Goal: Use online tool/utility: Utilize a website feature to perform a specific function

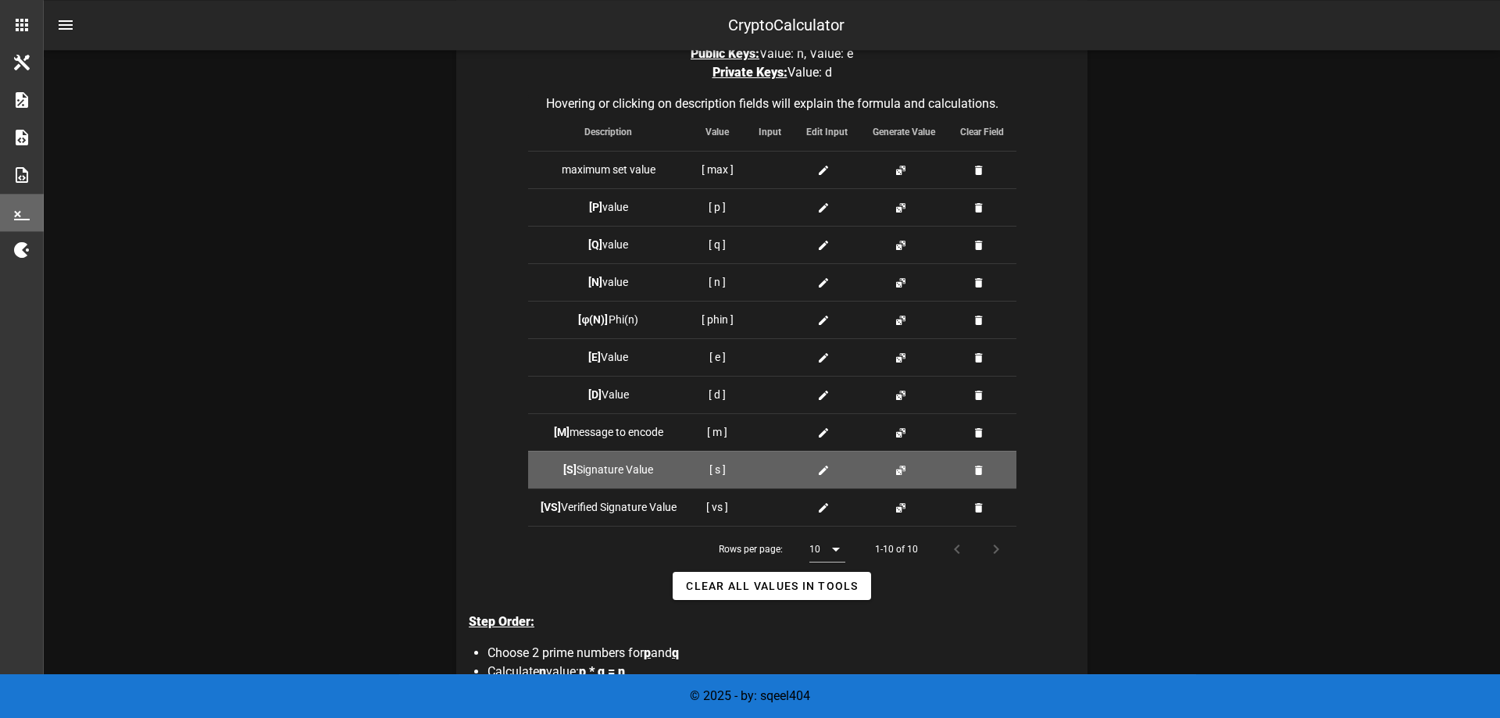
scroll to position [398, 0]
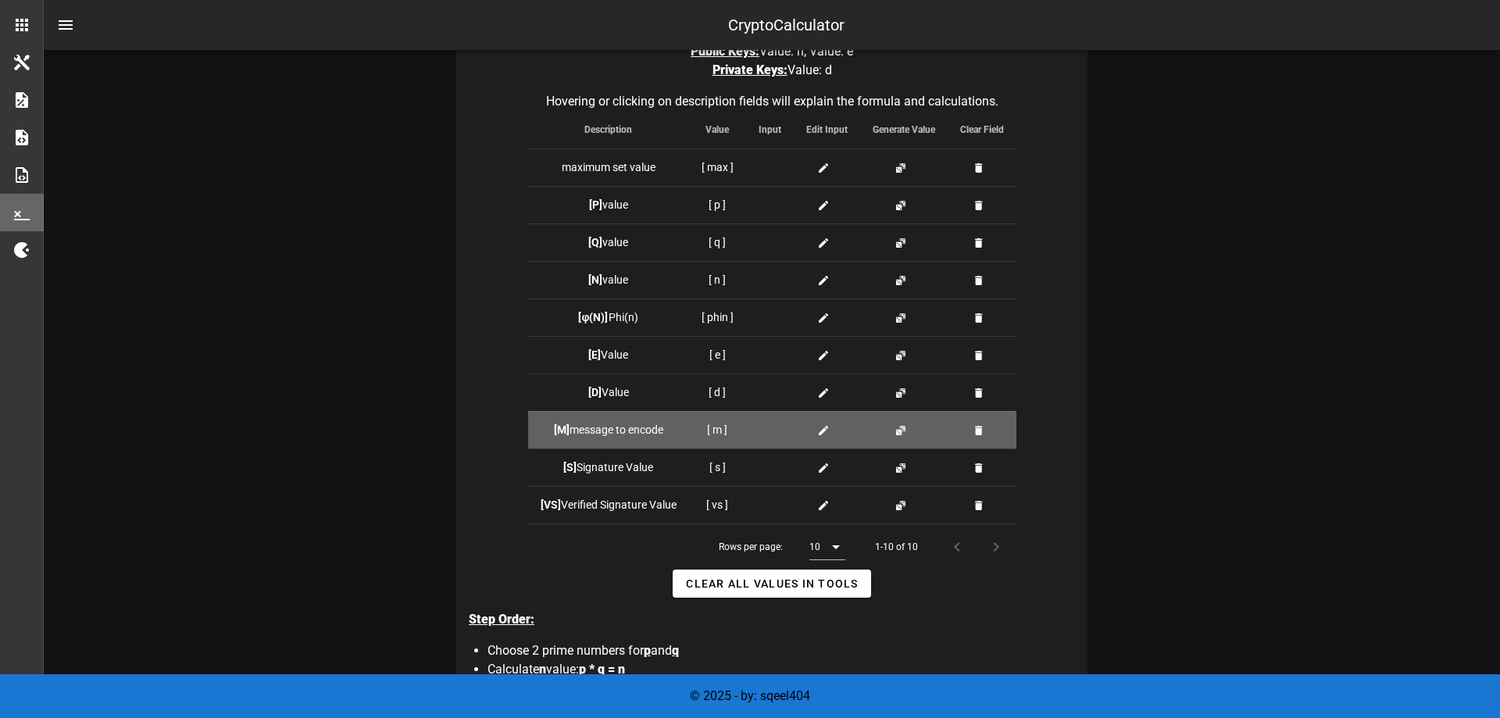
click at [816, 428] on div at bounding box center [826, 430] width 41 height 16
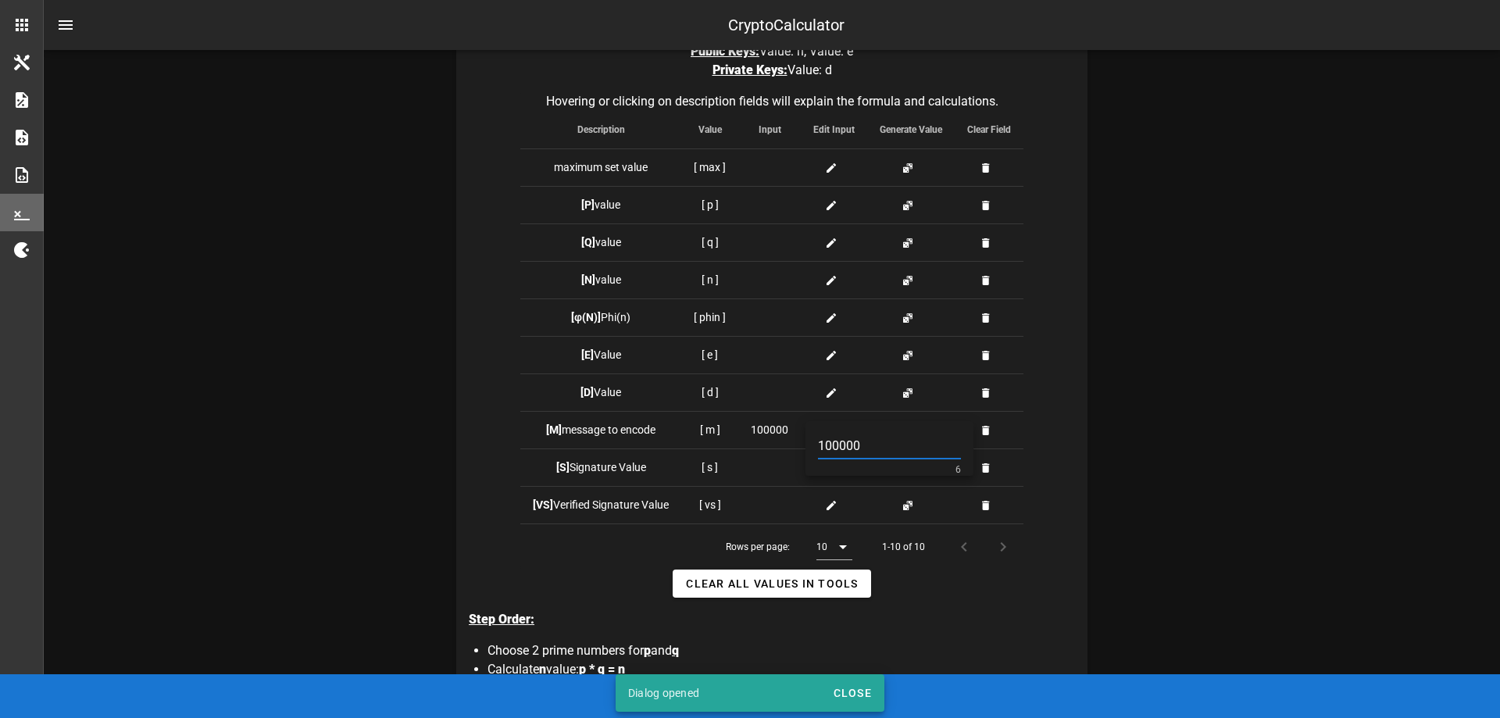
type input "100000"
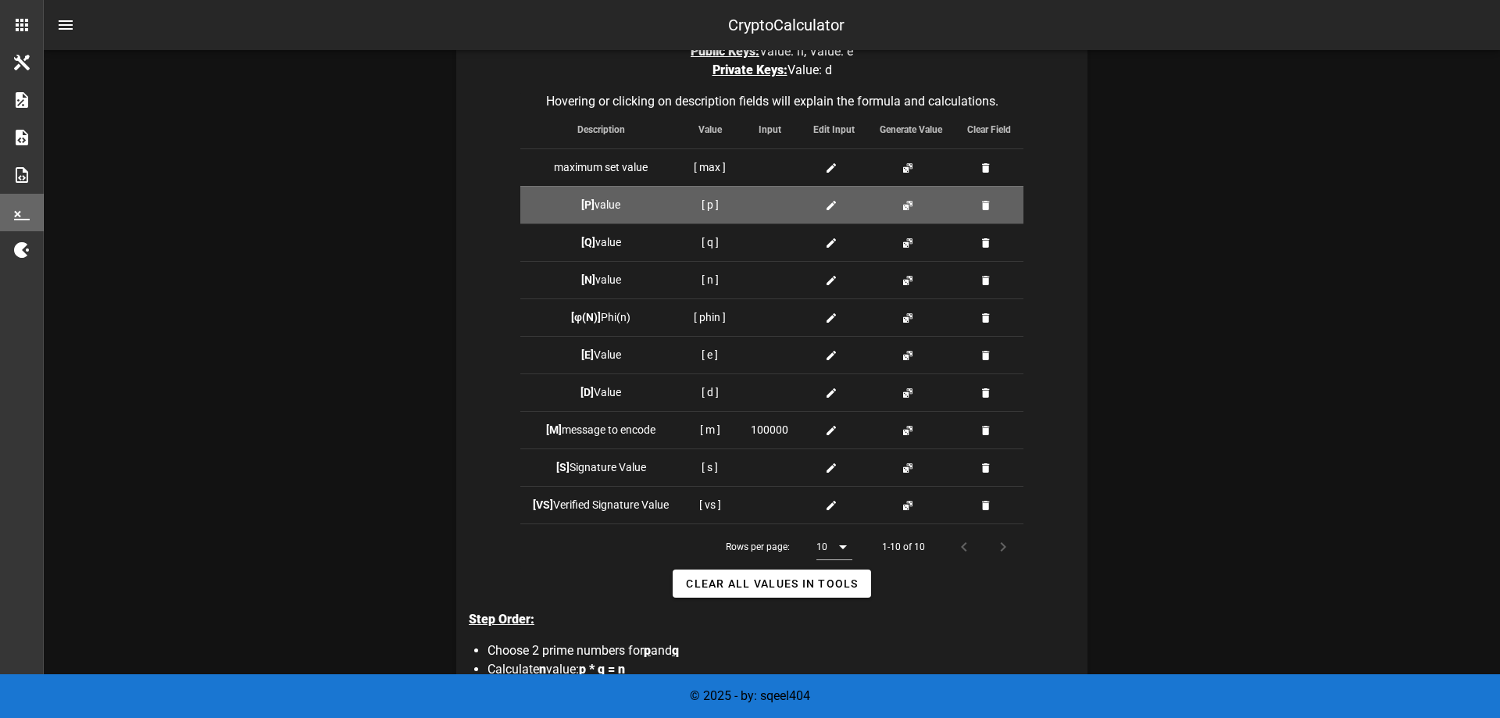
click at [829, 205] on icon at bounding box center [831, 205] width 12 height 12
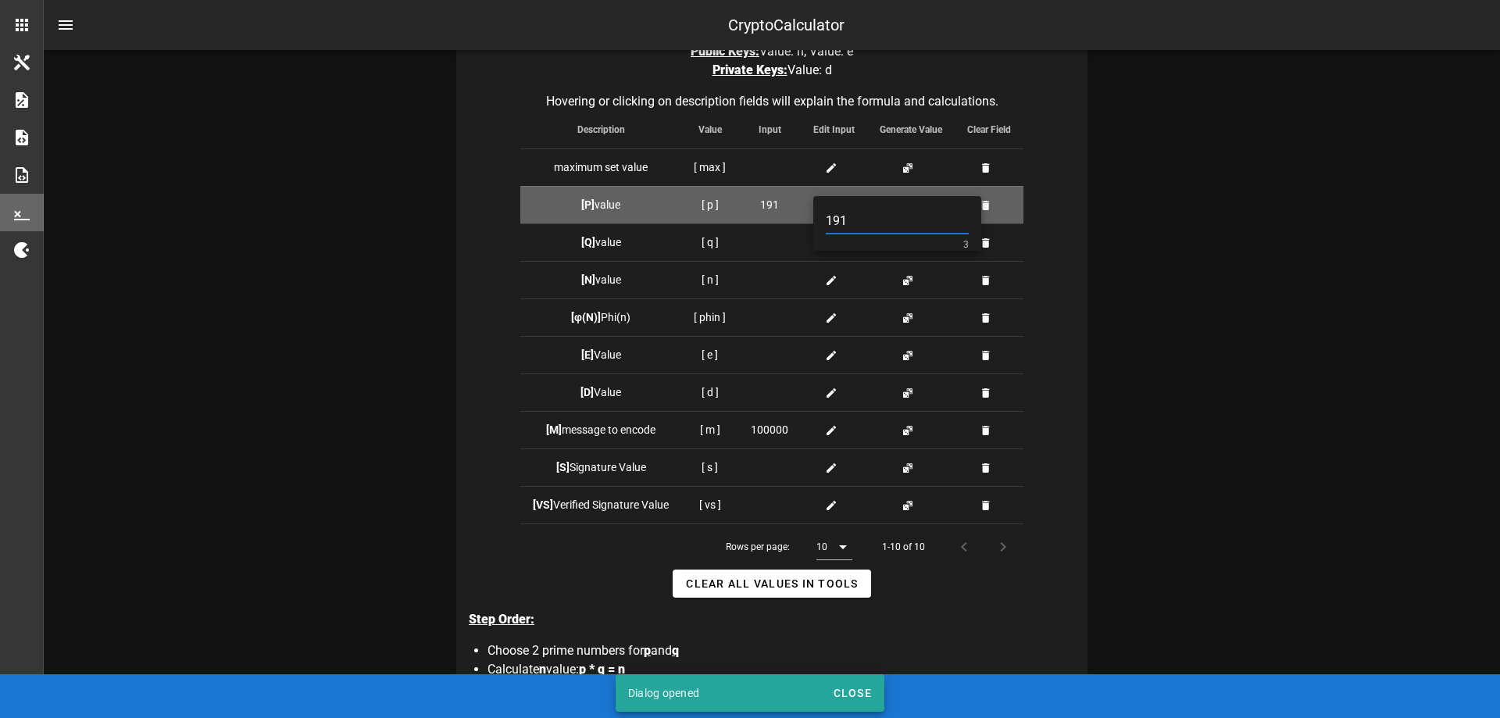
type input "191"
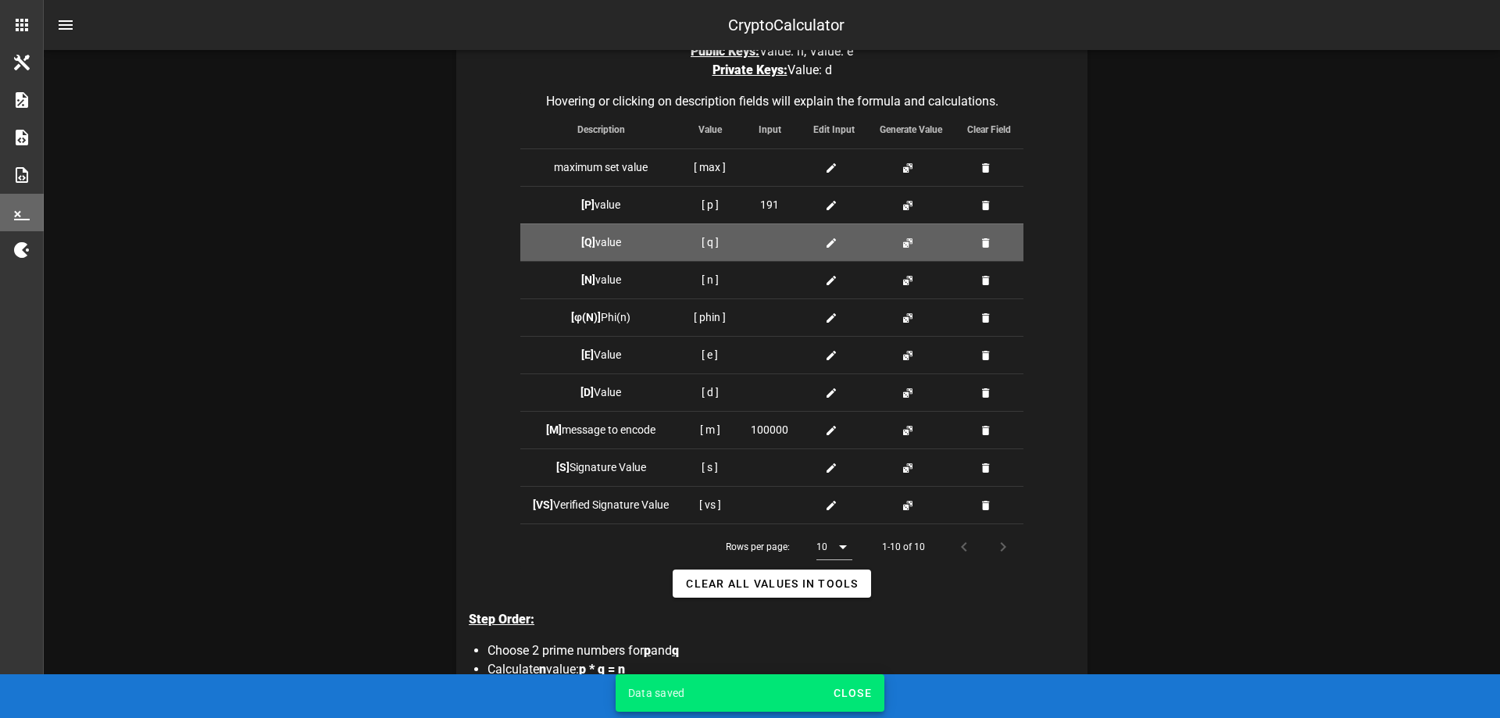
click at [826, 245] on icon at bounding box center [831, 243] width 12 height 12
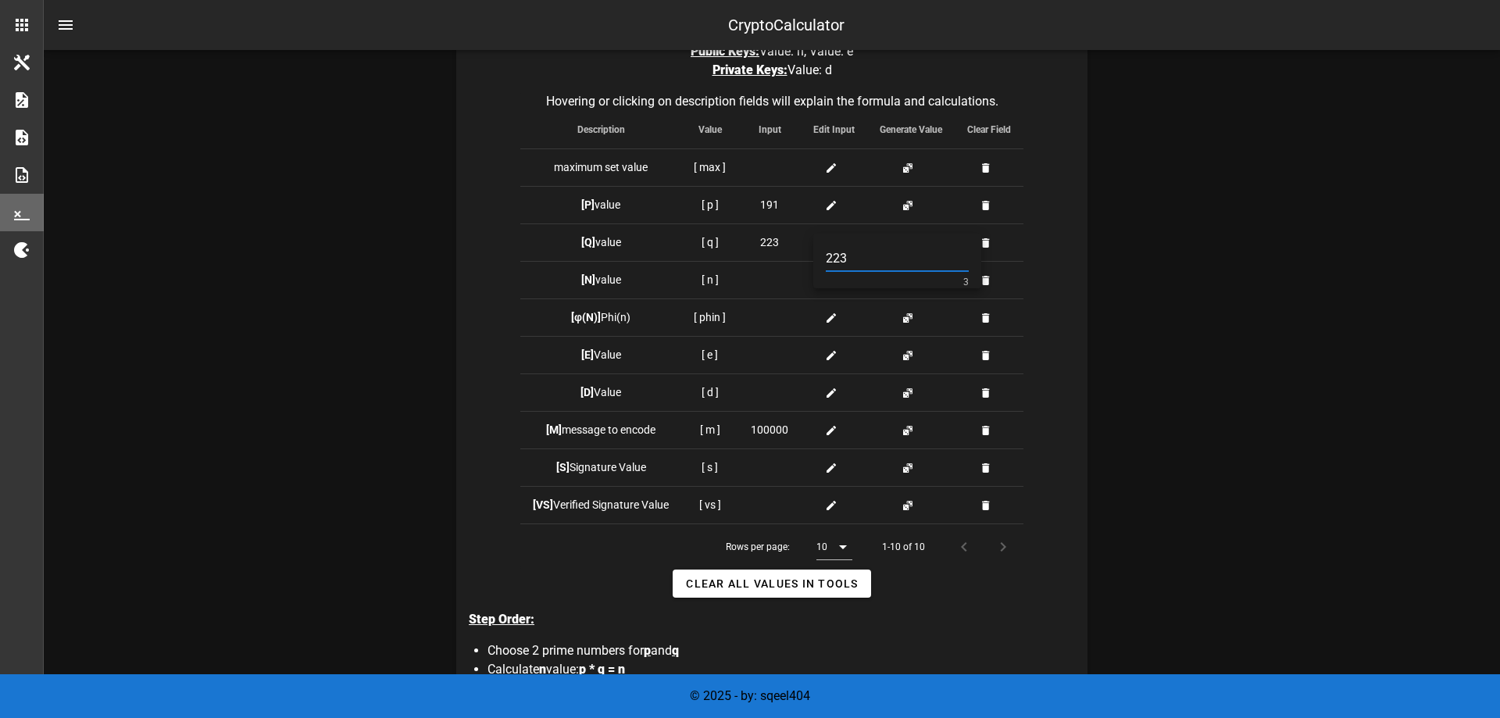
type input "223"
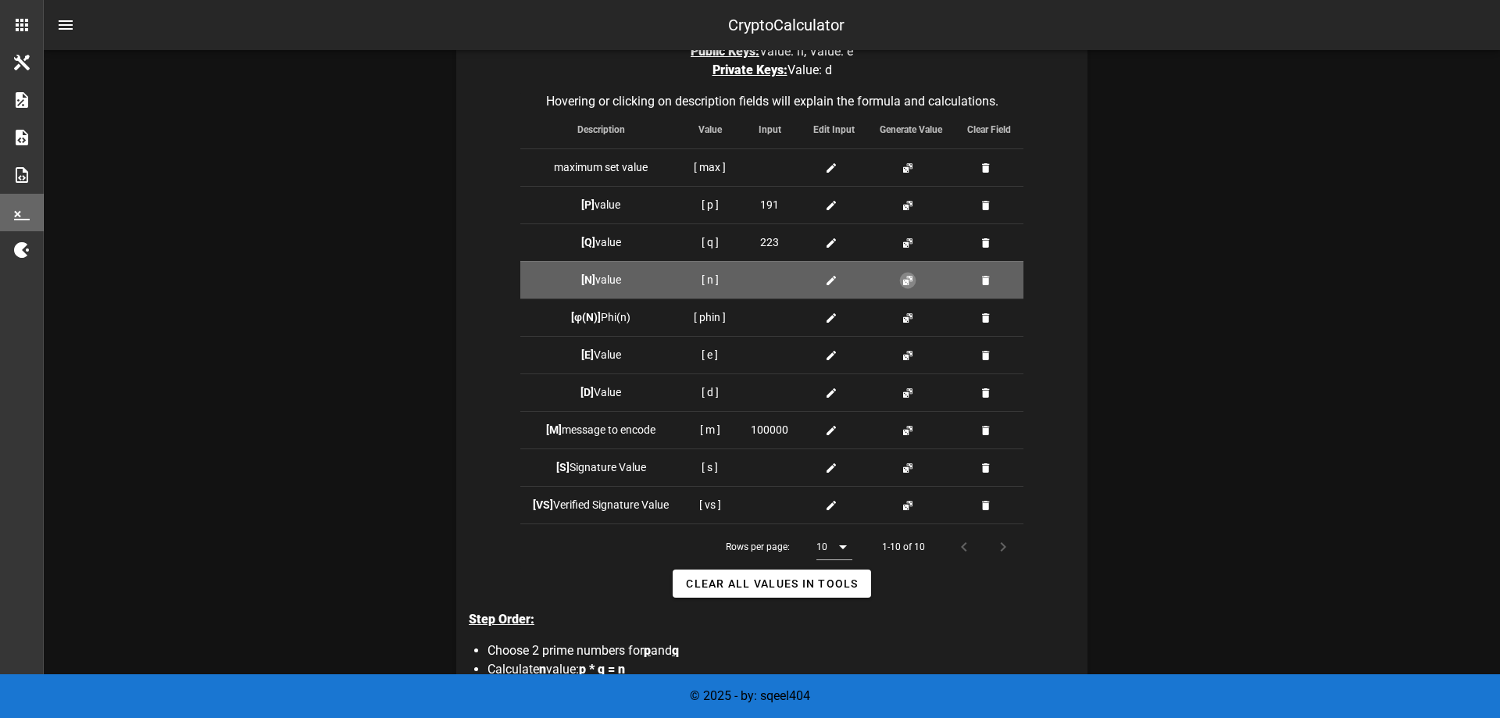
click at [902, 277] on button "button" at bounding box center [907, 280] width 12 height 12
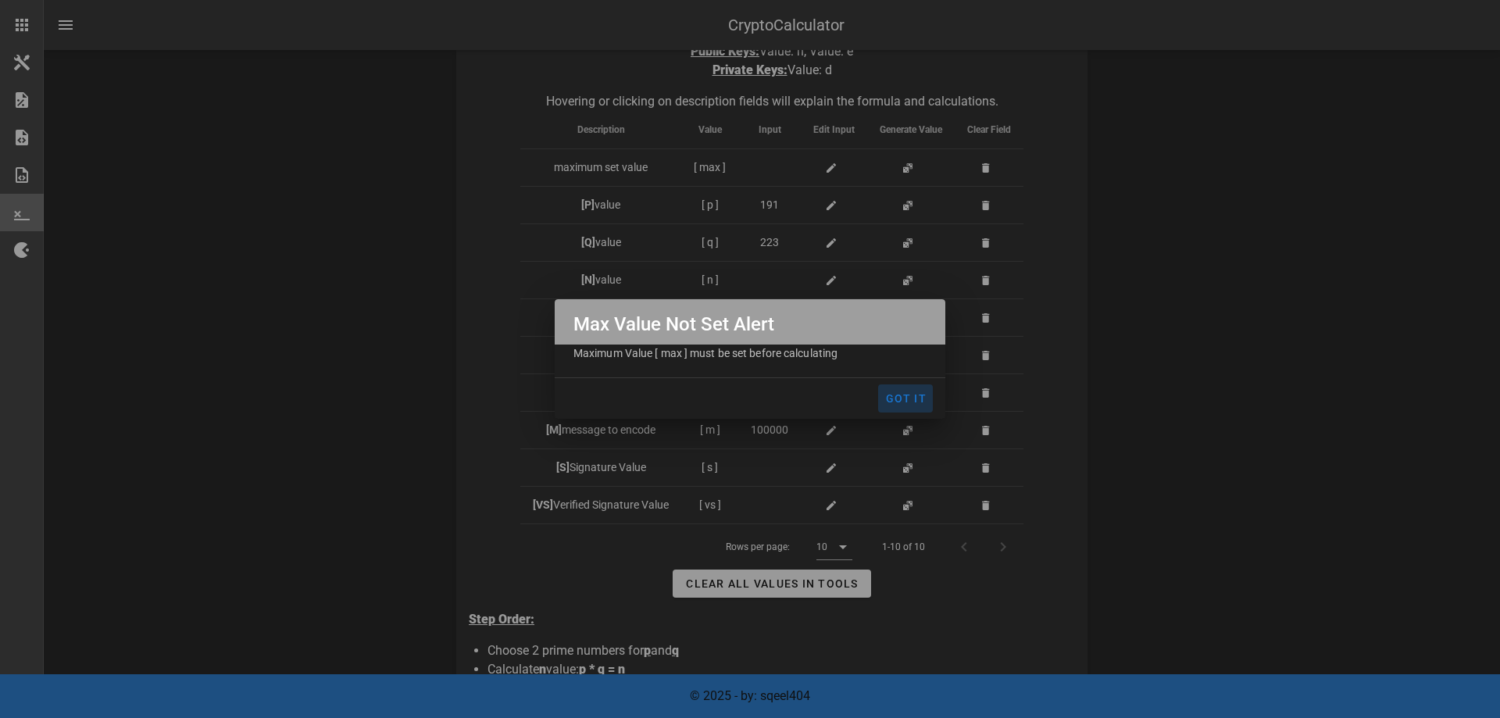
click at [901, 398] on span "Got It" at bounding box center [905, 398] width 42 height 12
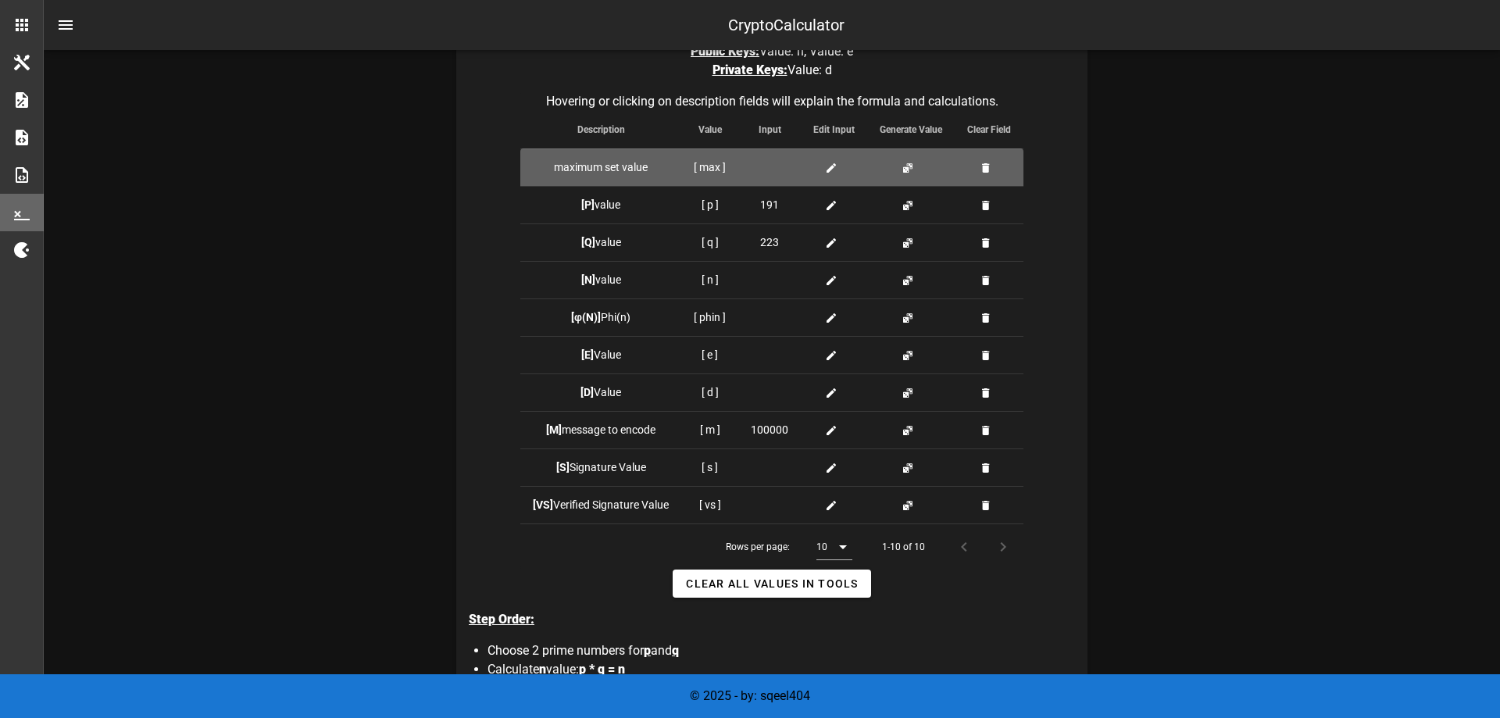
click at [823, 173] on div at bounding box center [833, 167] width 41 height 16
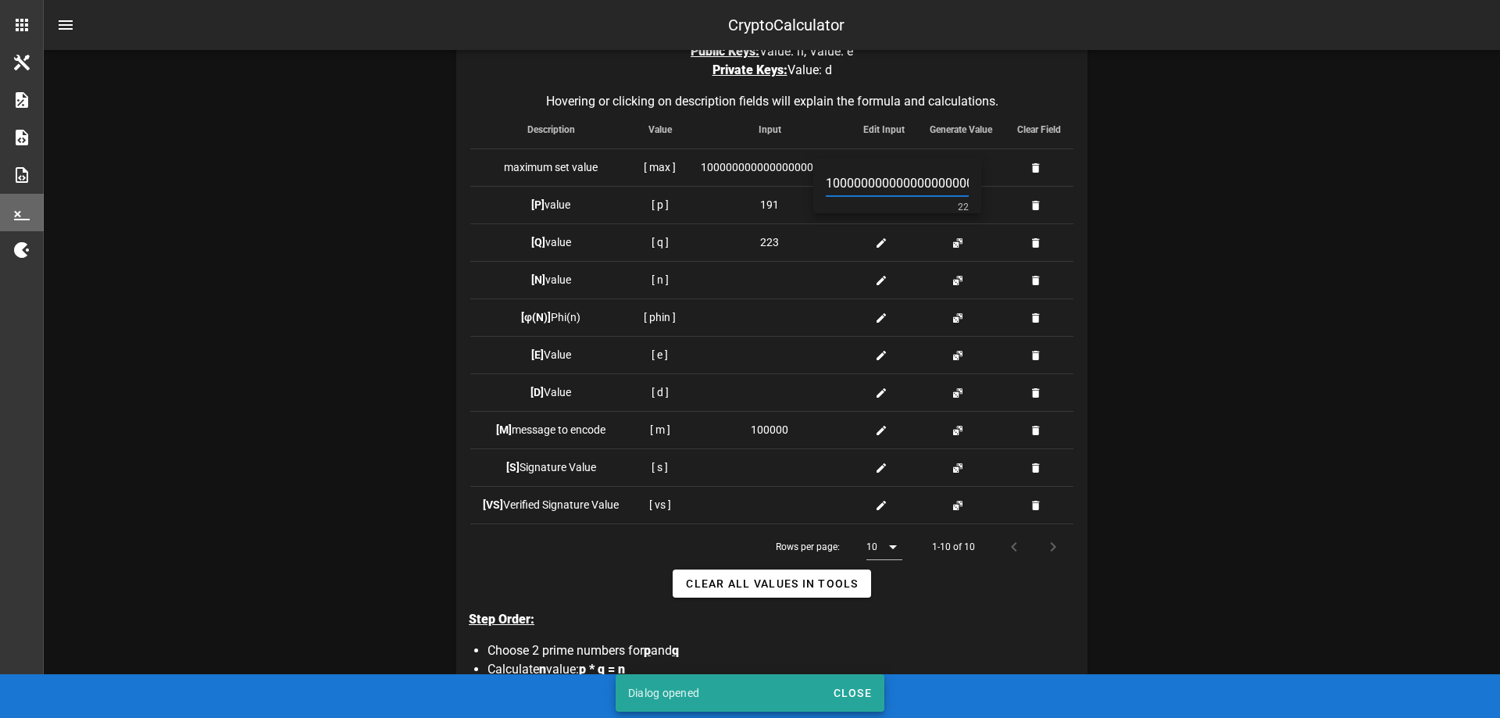
scroll to position [0, 26]
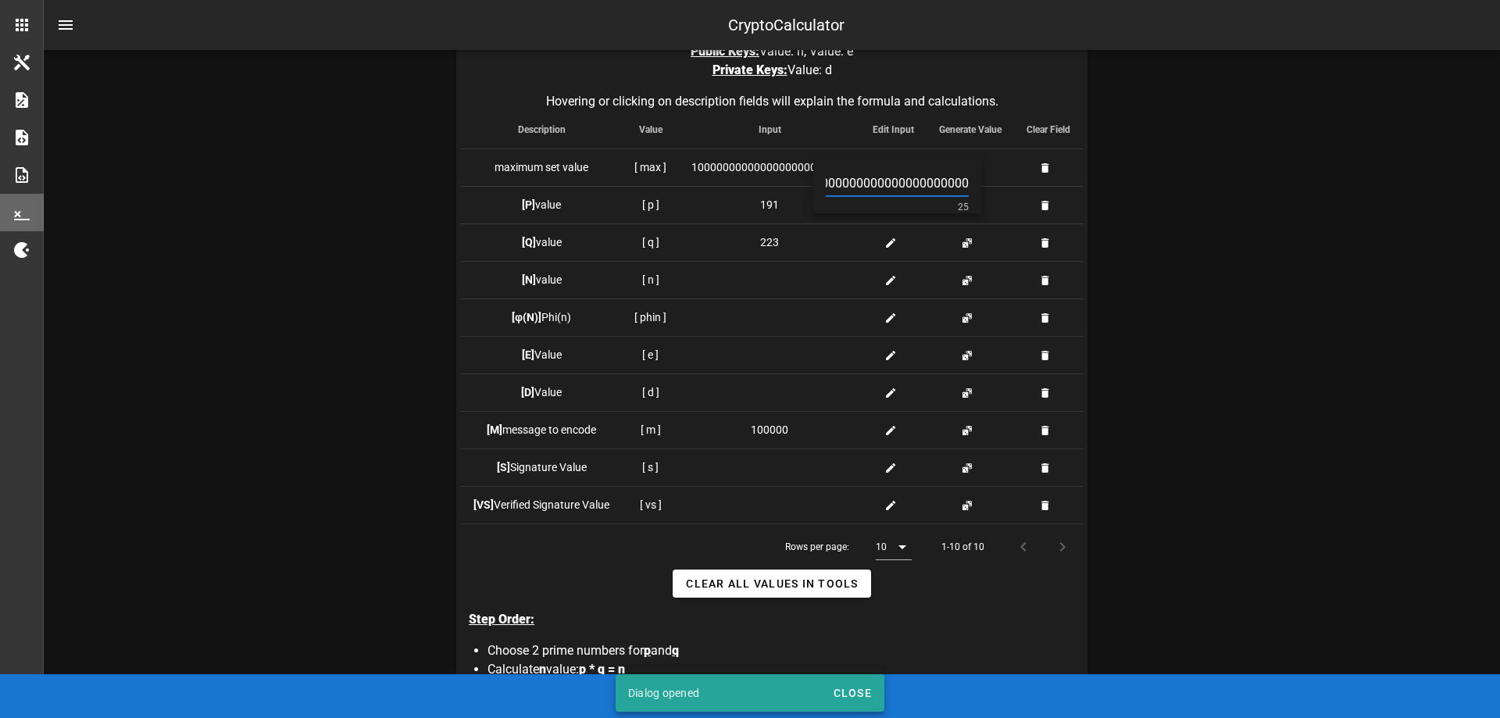
type input "1000000000000000000000000"
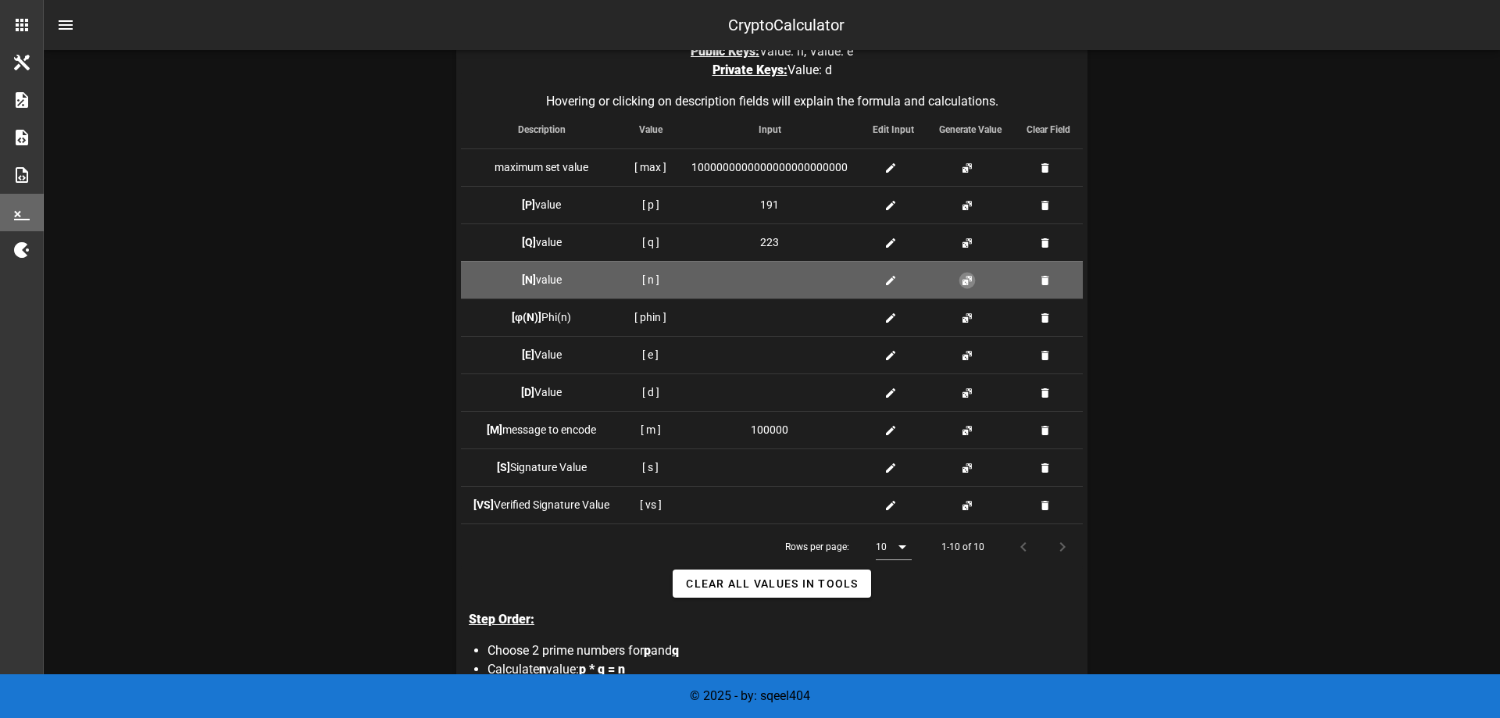
click at [968, 281] on button "button" at bounding box center [967, 280] width 12 height 12
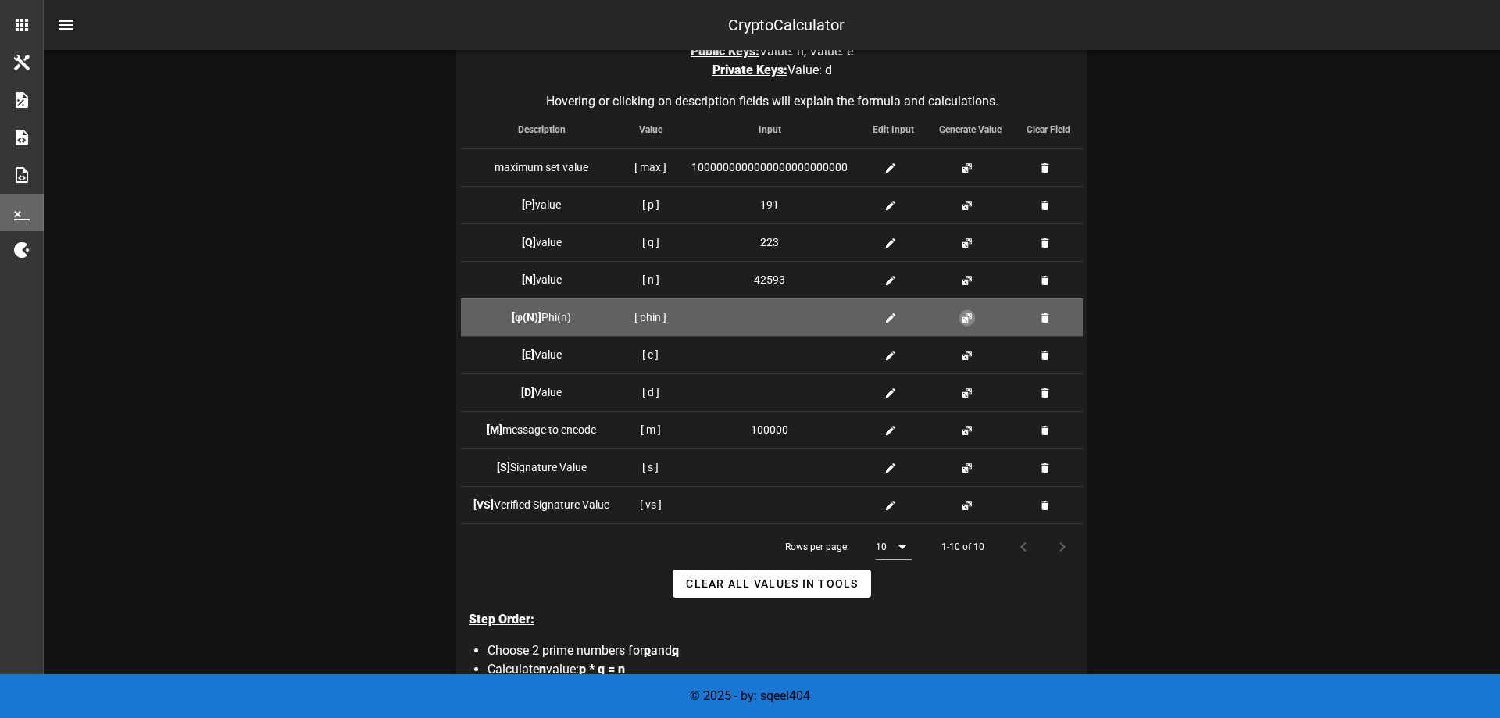
click at [965, 316] on button "button" at bounding box center [967, 318] width 12 height 12
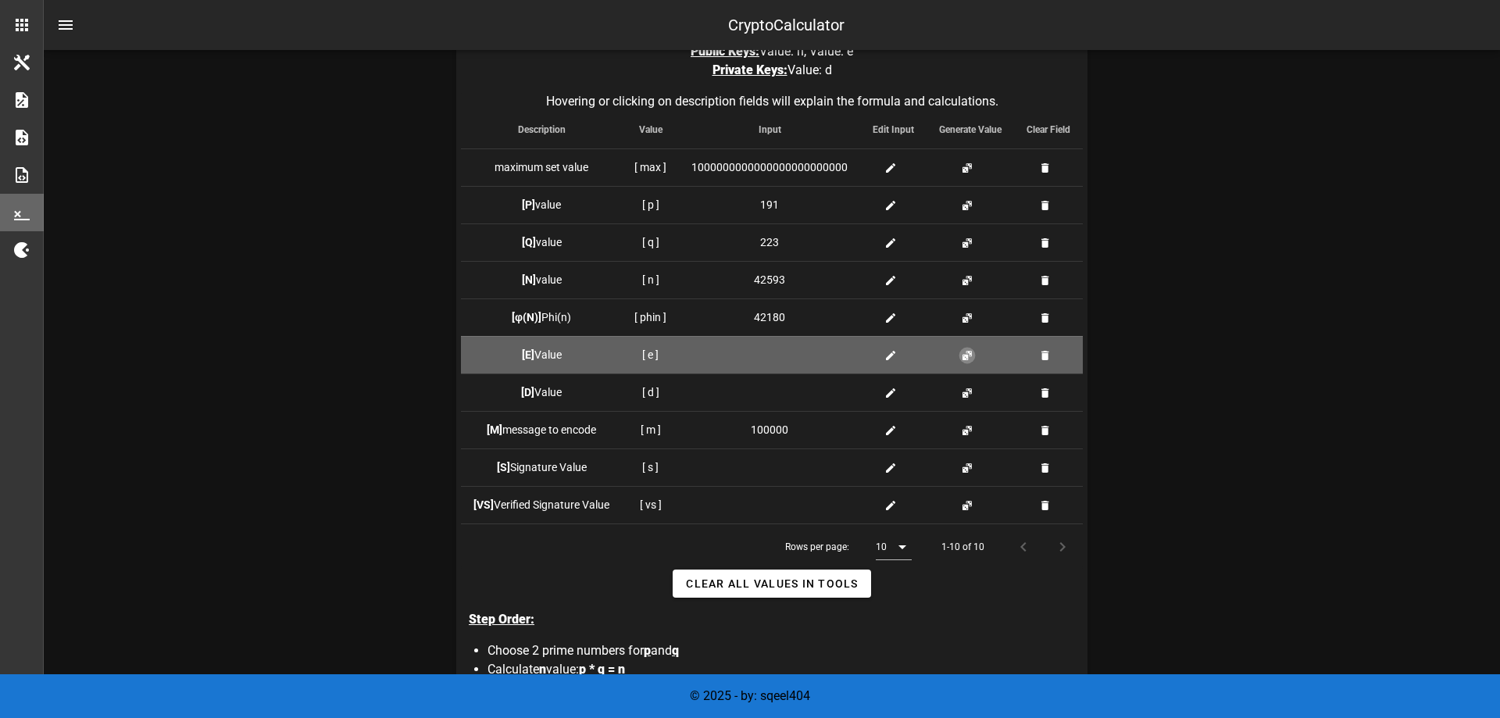
click at [967, 357] on button "button" at bounding box center [967, 355] width 12 height 12
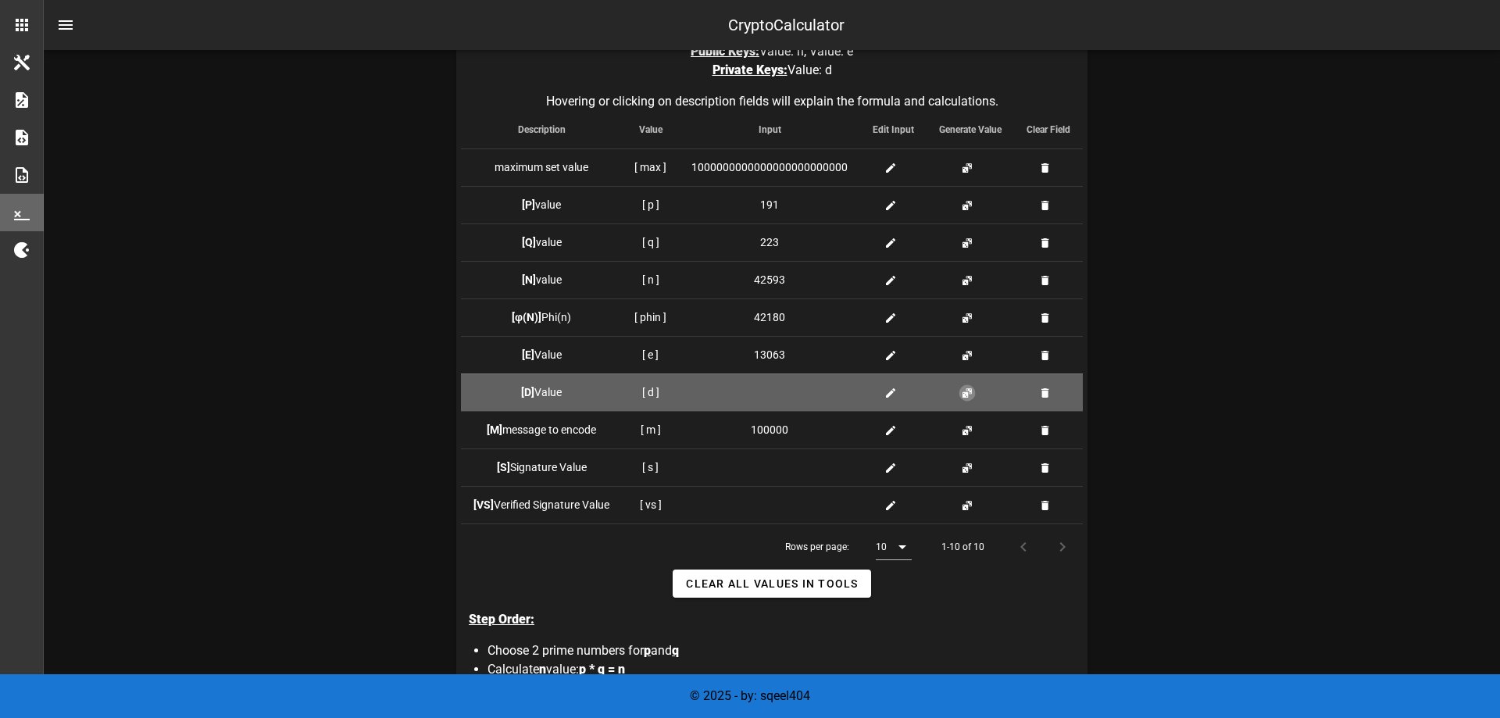
click at [964, 395] on button "button" at bounding box center [967, 393] width 12 height 12
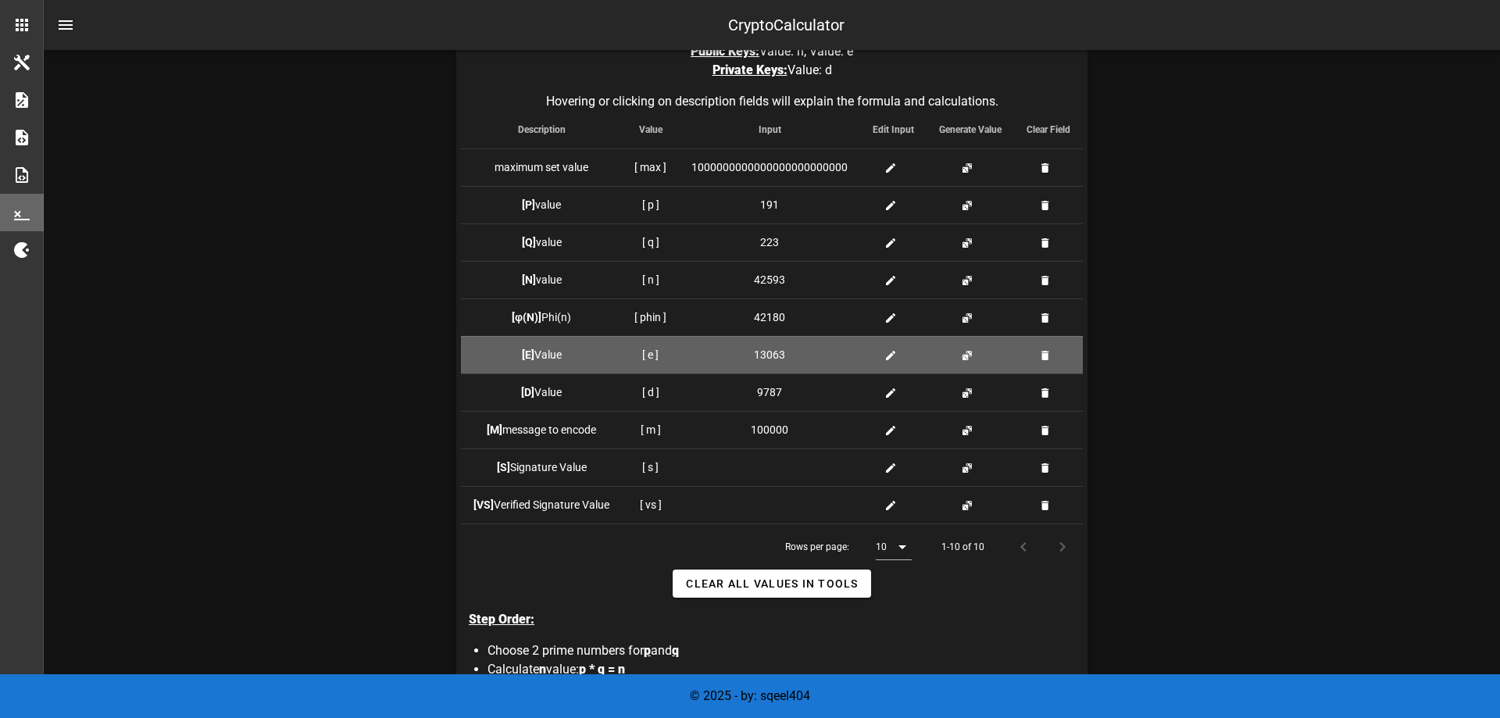
click at [886, 358] on icon at bounding box center [890, 355] width 12 height 12
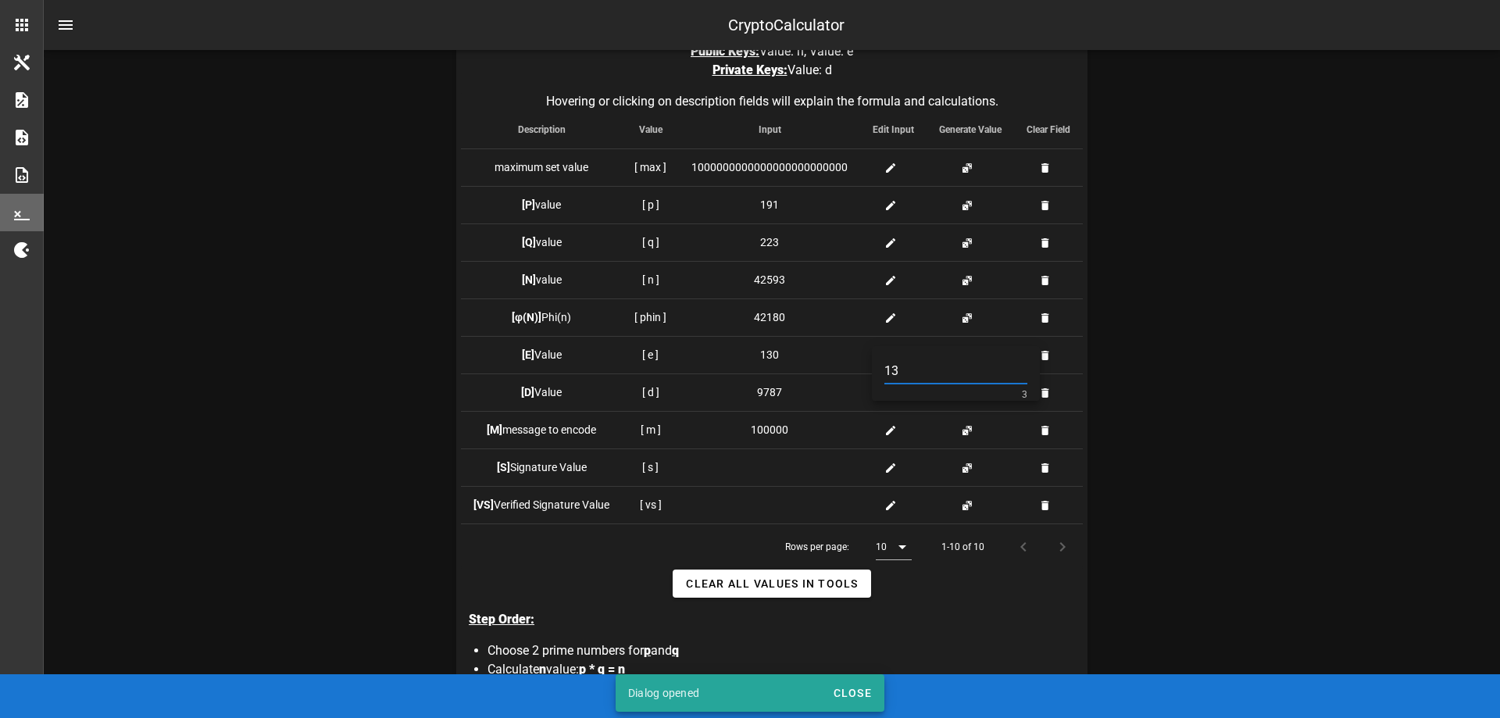
type input "1"
type input "7"
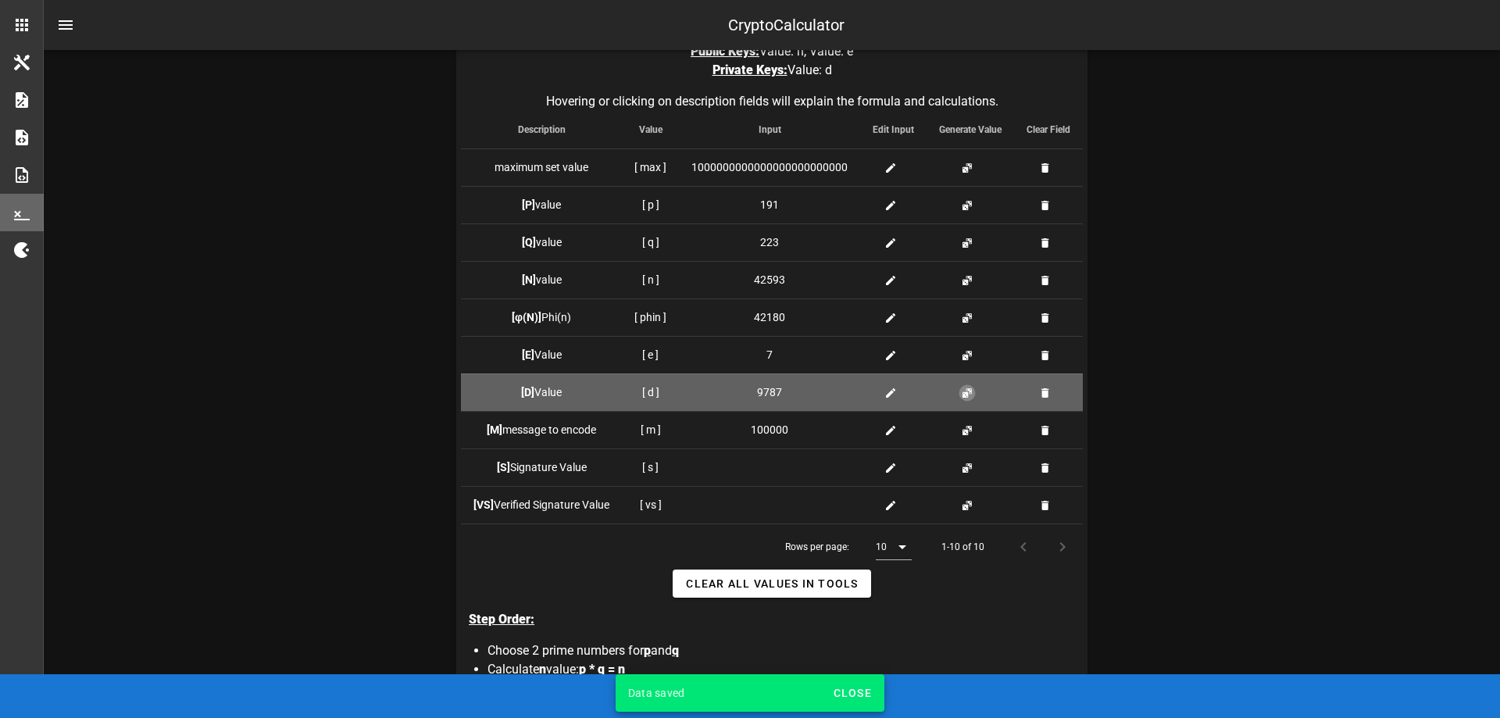
click at [966, 387] on button "button" at bounding box center [967, 393] width 12 height 12
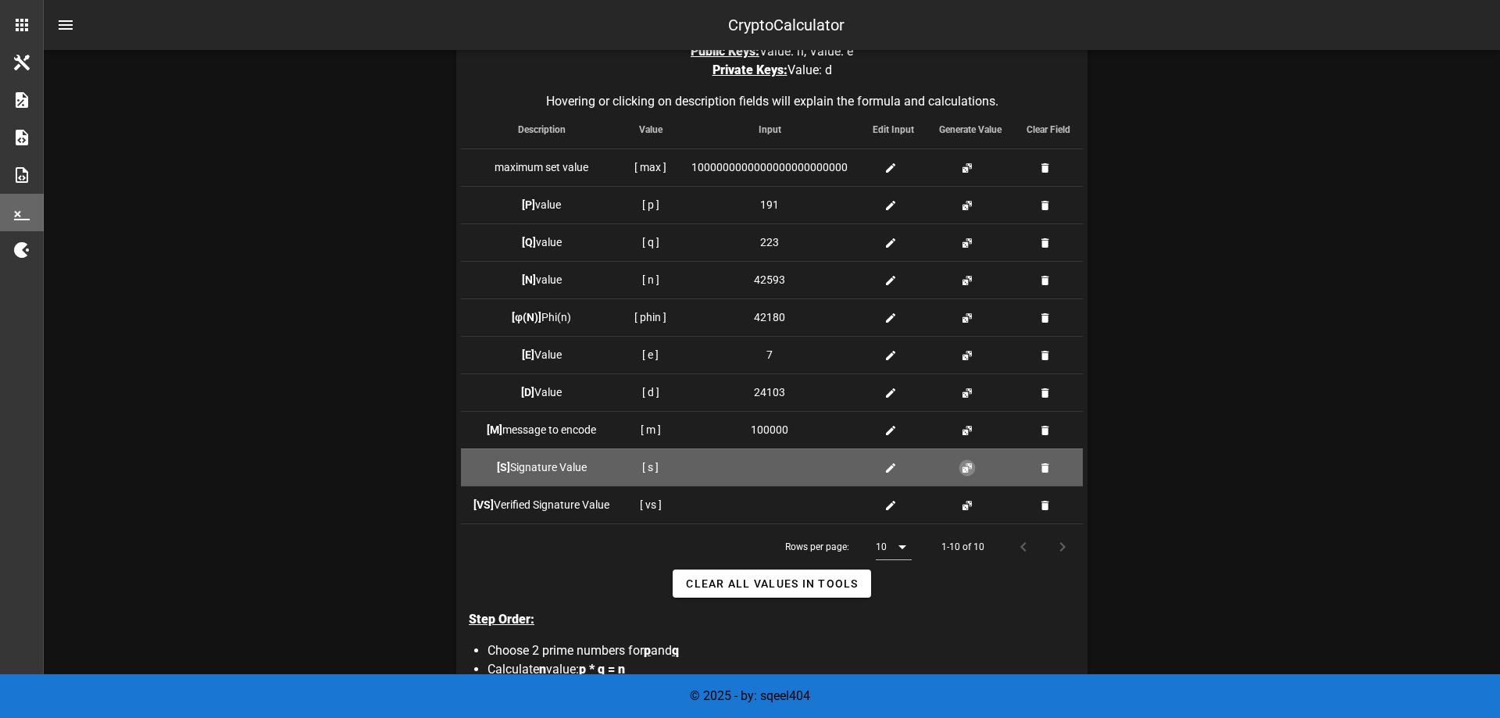
click at [970, 471] on button "button" at bounding box center [967, 468] width 12 height 12
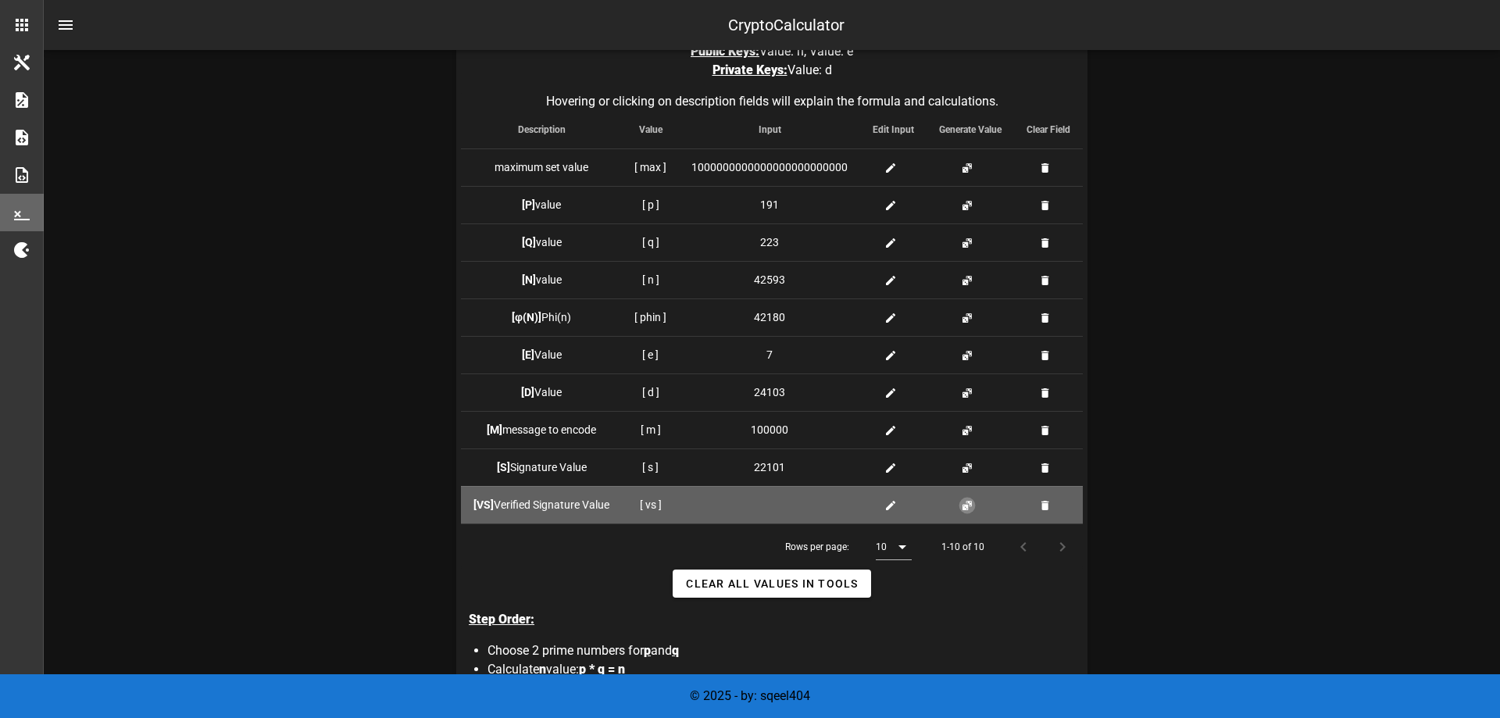
click at [970, 504] on button "button" at bounding box center [967, 505] width 12 height 12
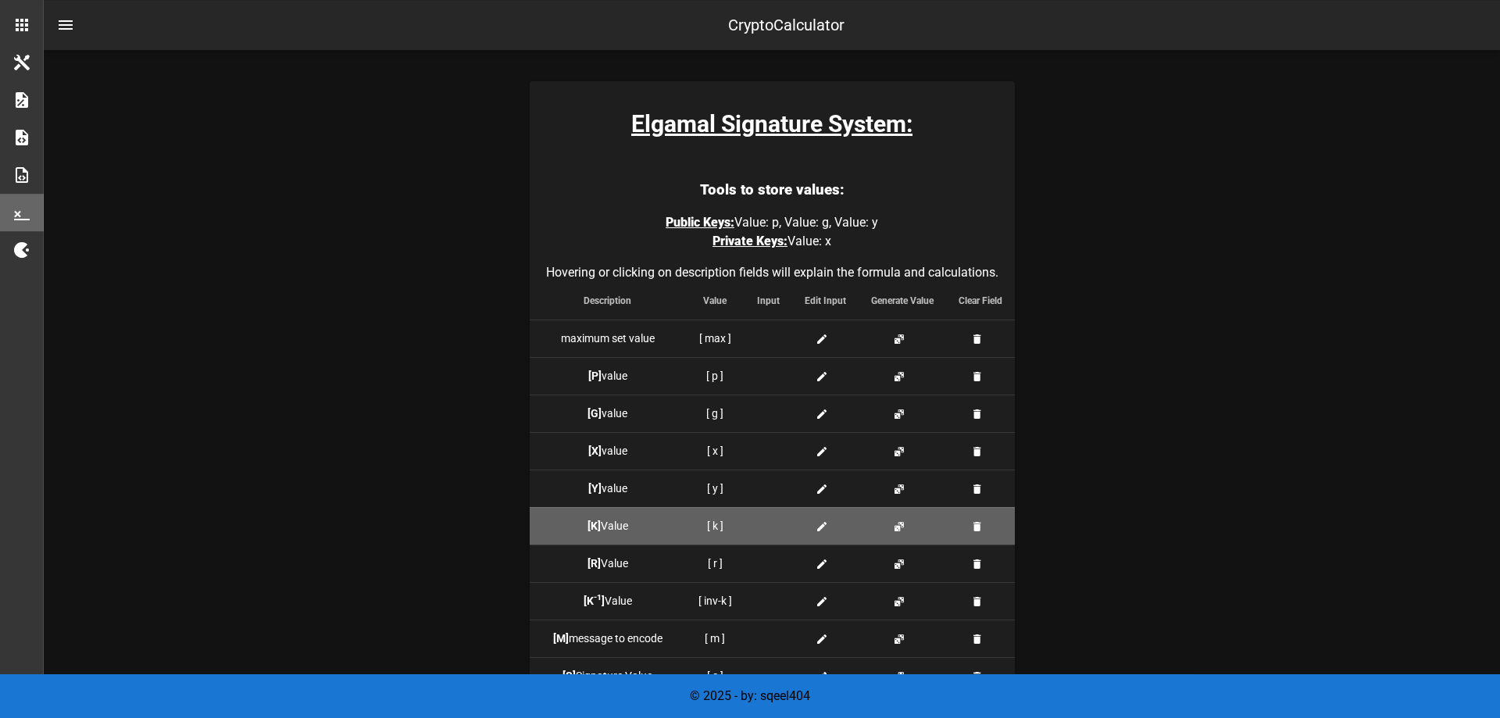
scroll to position [1266, 0]
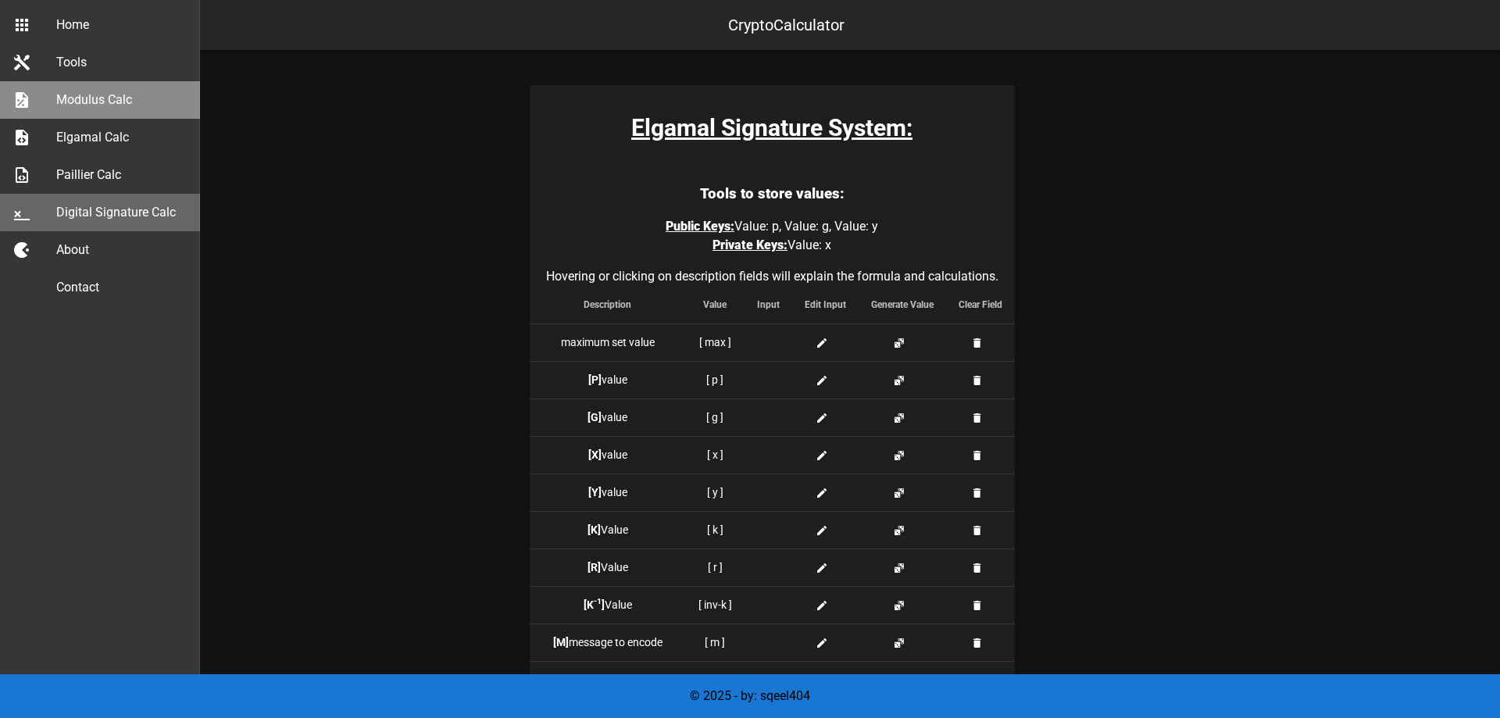
click at [77, 89] on div "Modulus Calc" at bounding box center [121, 100] width 131 height 34
